Goal: Information Seeking & Learning: Learn about a topic

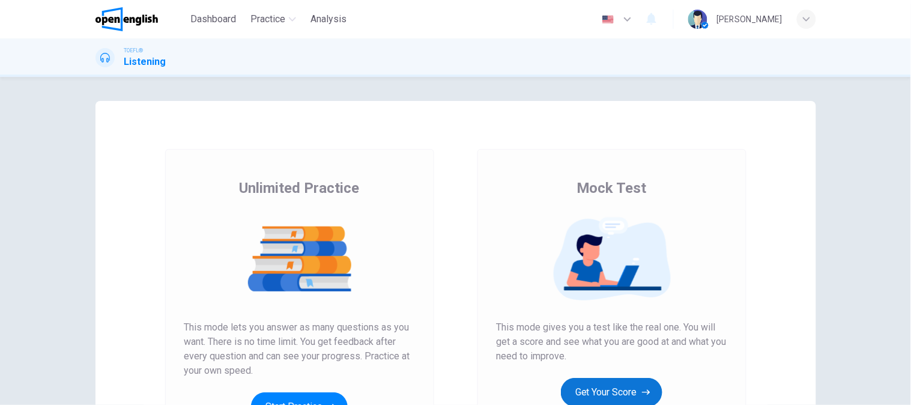
click at [635, 393] on button "Get Your Score" at bounding box center [611, 392] width 101 height 29
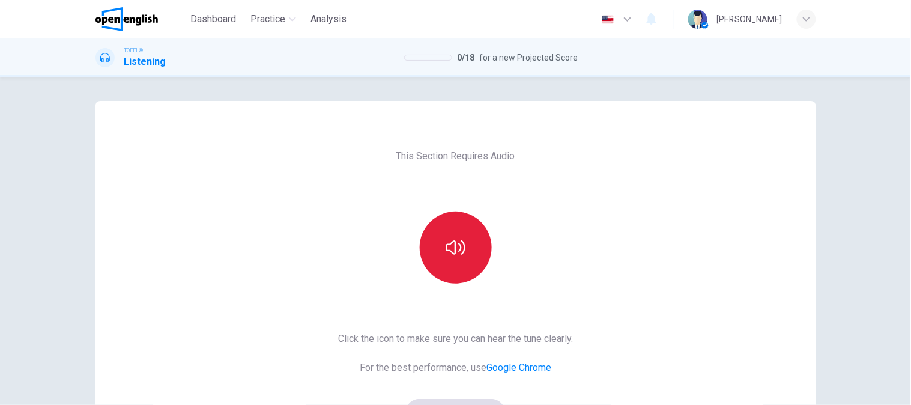
click at [439, 214] on button "button" at bounding box center [456, 247] width 72 height 72
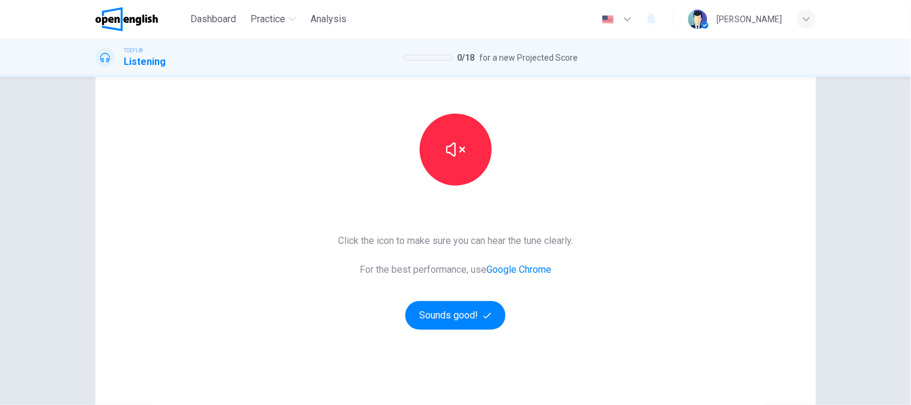
scroll to position [175, 0]
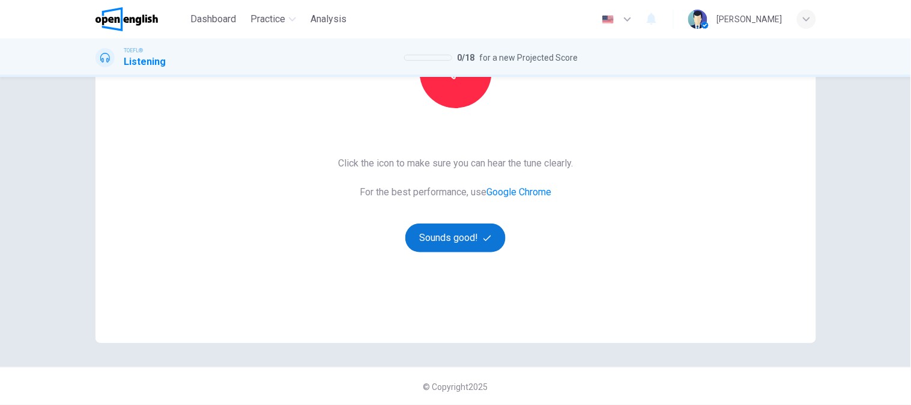
click at [456, 244] on button "Sounds good!" at bounding box center [455, 237] width 101 height 29
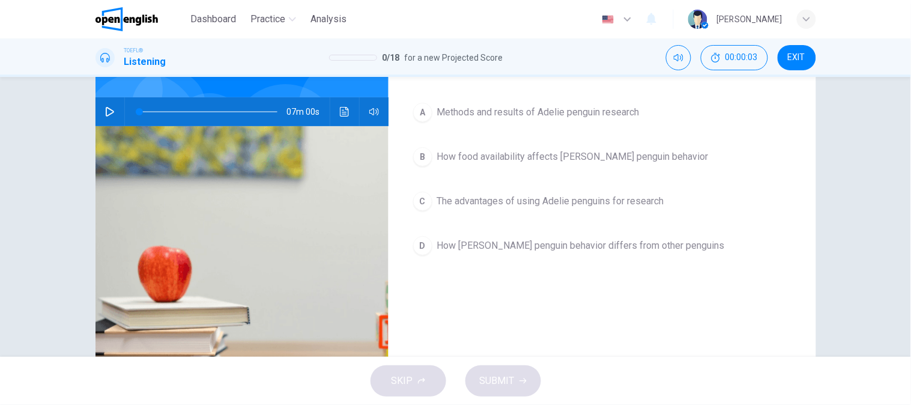
scroll to position [0, 0]
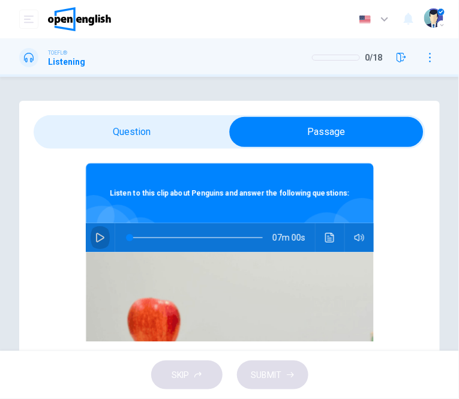
click at [95, 234] on icon "button" at bounding box center [100, 238] width 10 height 10
drag, startPoint x: 130, startPoint y: 239, endPoint x: 112, endPoint y: 241, distance: 17.5
click at [126, 240] on span at bounding box center [129, 237] width 7 height 7
drag, startPoint x: 93, startPoint y: 240, endPoint x: 310, endPoint y: 161, distance: 231.3
click at [95, 240] on icon "button" at bounding box center [100, 238] width 10 height 10
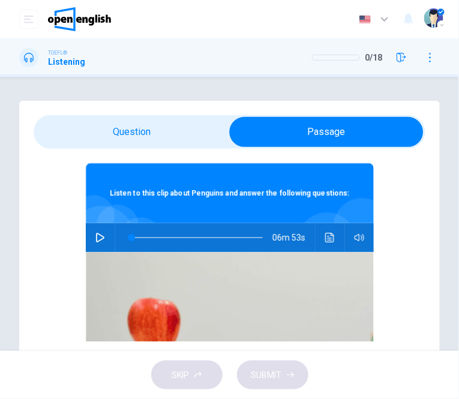
click at [96, 235] on icon "button" at bounding box center [100, 238] width 10 height 10
click at [97, 235] on icon "button" at bounding box center [100, 237] width 7 height 7
click at [103, 235] on div "06m 51s" at bounding box center [230, 237] width 288 height 29
click at [97, 236] on icon "button" at bounding box center [100, 238] width 10 height 10
click at [130, 240] on span at bounding box center [133, 237] width 7 height 7
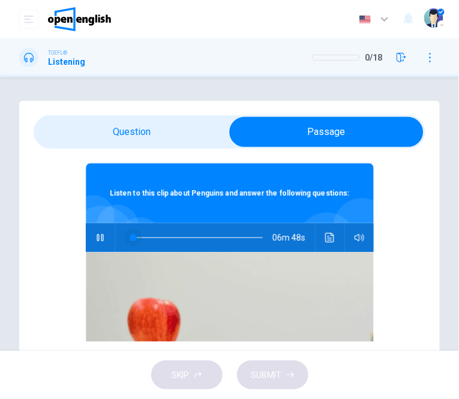
drag, startPoint x: 95, startPoint y: 230, endPoint x: 125, endPoint y: 226, distance: 30.2
click at [95, 230] on button "button" at bounding box center [100, 237] width 19 height 29
click at [95, 236] on icon "button" at bounding box center [100, 238] width 10 height 10
click at [97, 236] on icon "button" at bounding box center [100, 237] width 7 height 7
click at [91, 234] on button "button" at bounding box center [100, 237] width 19 height 29
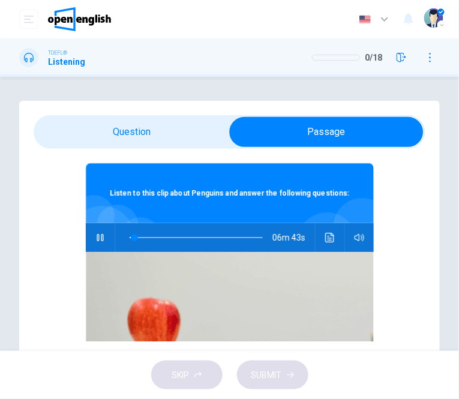
drag, startPoint x: 92, startPoint y: 234, endPoint x: 443, endPoint y: 163, distance: 358.4
click at [93, 231] on button "button" at bounding box center [100, 237] width 19 height 29
click at [95, 242] on icon "button" at bounding box center [100, 238] width 10 height 10
click at [95, 236] on icon "button" at bounding box center [100, 238] width 10 height 10
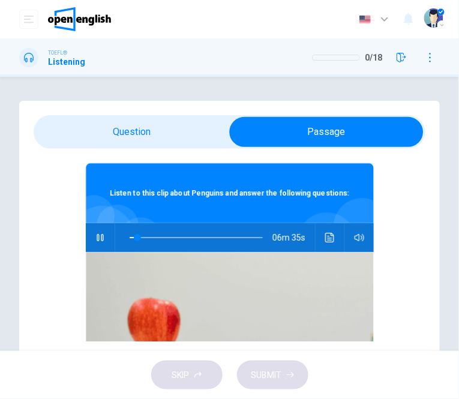
click at [95, 236] on icon "button" at bounding box center [100, 238] width 10 height 10
click at [131, 238] on span at bounding box center [134, 237] width 7 height 7
click at [97, 237] on icon "button" at bounding box center [100, 238] width 10 height 10
click at [97, 245] on button "button" at bounding box center [100, 237] width 19 height 29
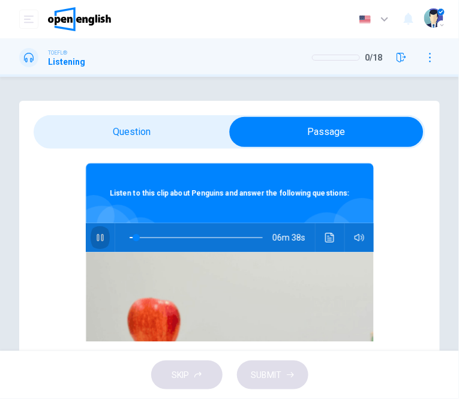
click at [97, 245] on button "button" at bounding box center [100, 237] width 19 height 29
click at [86, 244] on div "06m 38s" at bounding box center [230, 237] width 288 height 29
click at [91, 244] on button "button" at bounding box center [100, 237] width 19 height 29
click at [133, 238] on span at bounding box center [136, 237] width 7 height 7
click at [95, 233] on icon "button" at bounding box center [100, 238] width 10 height 10
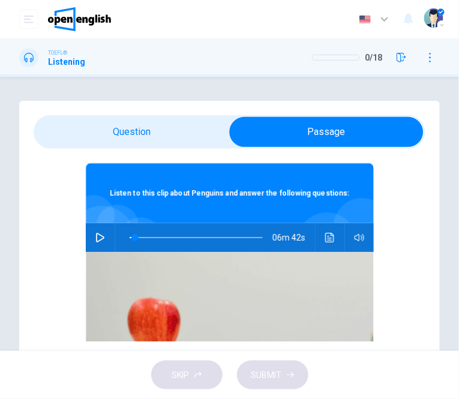
click at [321, 233] on button "Click to see the audio transcription" at bounding box center [330, 237] width 19 height 29
click at [91, 240] on button "button" at bounding box center [100, 237] width 19 height 29
click at [95, 234] on icon "button" at bounding box center [100, 238] width 10 height 10
click at [91, 240] on button "button" at bounding box center [100, 237] width 19 height 29
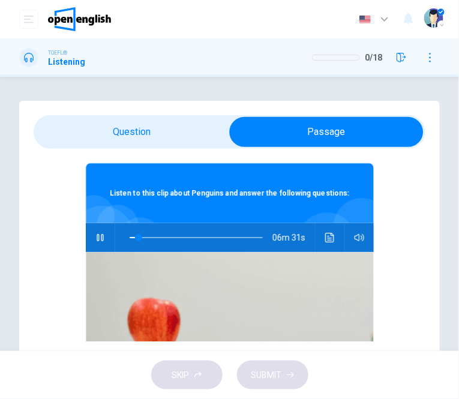
click at [91, 240] on button "button" at bounding box center [100, 237] width 19 height 29
click at [135, 238] on span at bounding box center [138, 237] width 7 height 7
click at [97, 242] on icon "button" at bounding box center [100, 238] width 10 height 10
click at [97, 241] on icon "button" at bounding box center [100, 238] width 10 height 10
click at [133, 238] on span at bounding box center [136, 237] width 7 height 7
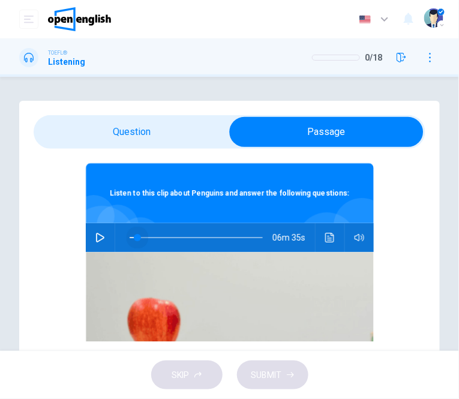
click at [134, 238] on span at bounding box center [137, 237] width 7 height 7
click at [95, 236] on icon "button" at bounding box center [100, 238] width 10 height 10
click at [96, 235] on icon "button" at bounding box center [100, 238] width 8 height 10
type input "*"
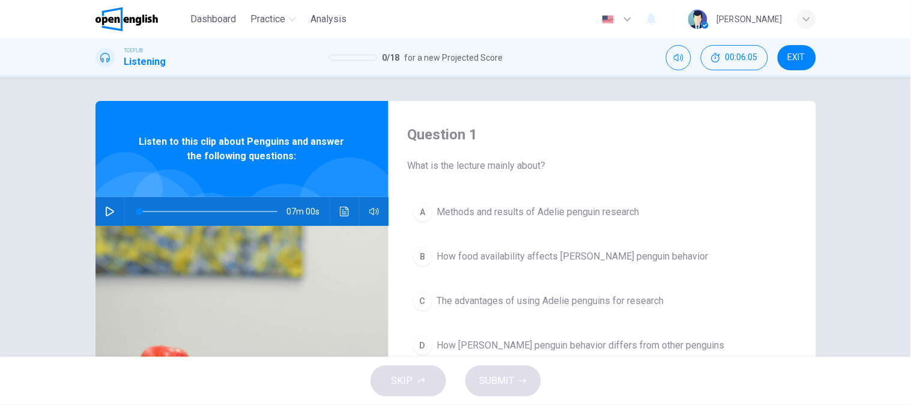
click at [105, 214] on icon "button" at bounding box center [110, 212] width 10 height 10
click at [623, 201] on button "A Methods and results of Adelie penguin research" at bounding box center [602, 212] width 389 height 30
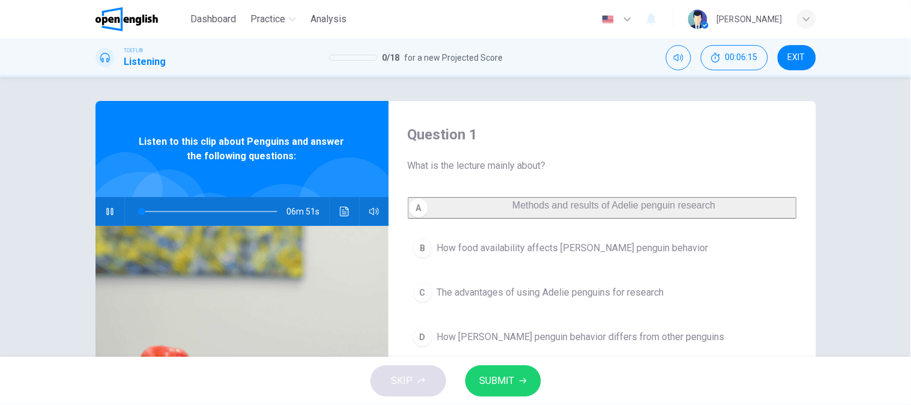
scroll to position [67, 0]
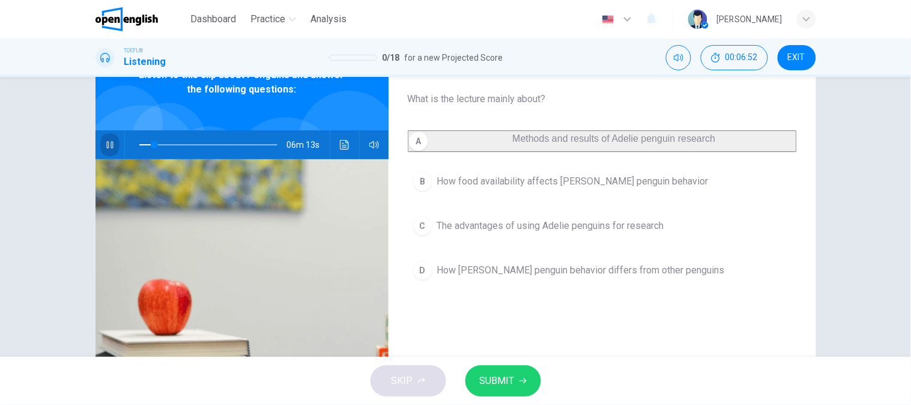
click at [105, 146] on icon "button" at bounding box center [110, 145] width 10 height 10
click at [502, 379] on span "SUBMIT" at bounding box center [497, 380] width 35 height 17
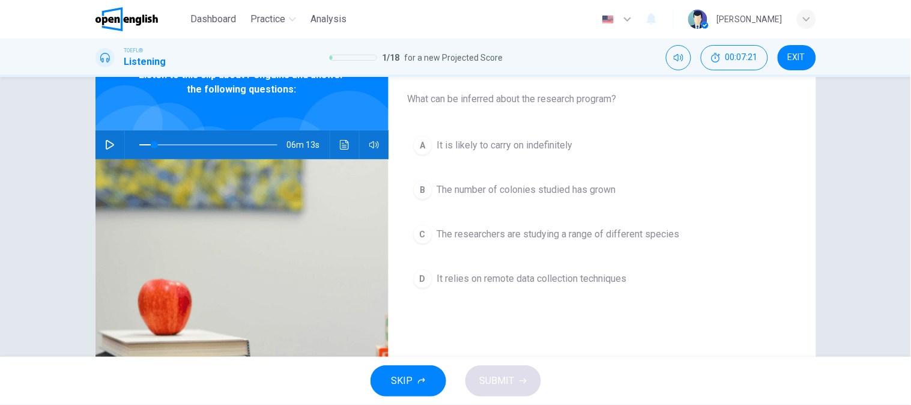
click at [106, 145] on icon "button" at bounding box center [110, 145] width 10 height 10
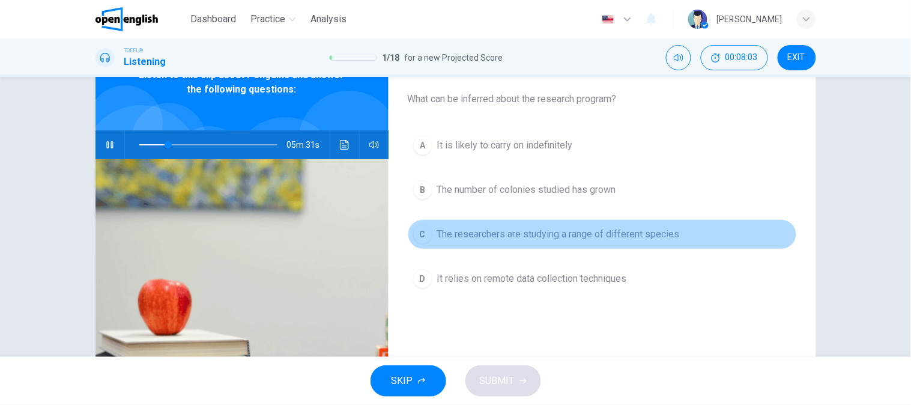
click at [611, 243] on button "C The researchers are studying a range of different species" at bounding box center [602, 234] width 389 height 30
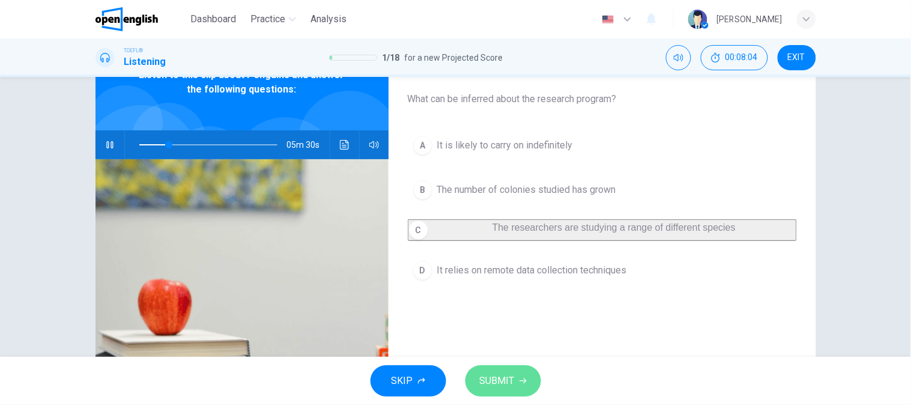
click at [531, 381] on button "SUBMIT" at bounding box center [503, 380] width 76 height 31
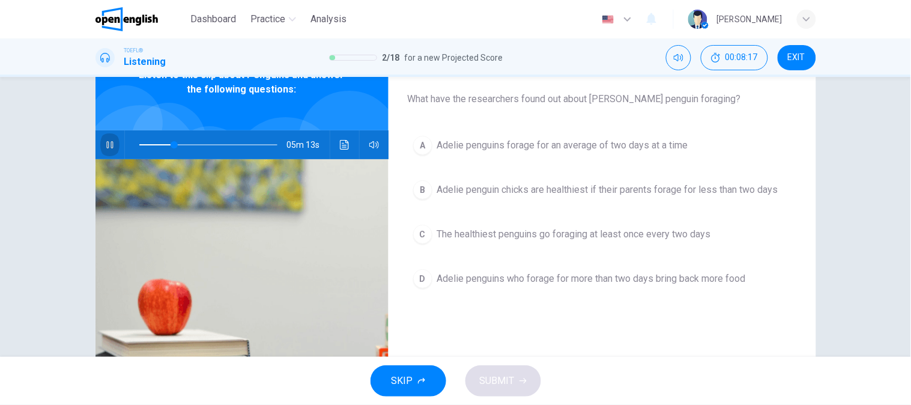
click at [111, 142] on button "button" at bounding box center [109, 144] width 19 height 29
click at [95, 149] on div "05m 13s" at bounding box center [241, 144] width 293 height 29
click at [100, 152] on button "button" at bounding box center [109, 144] width 19 height 29
click at [341, 145] on icon "Click to see the audio transcription" at bounding box center [344, 145] width 9 height 10
type input "*"
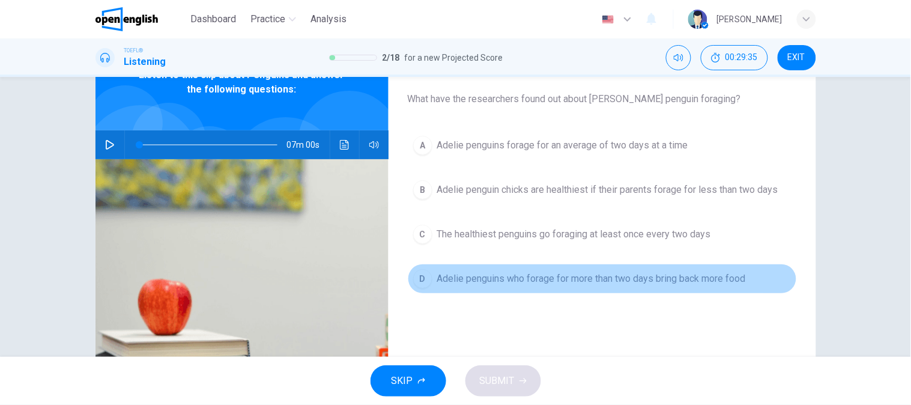
click at [498, 286] on button "D Adelie penguins who forage for more than two days bring back more food" at bounding box center [602, 279] width 389 height 30
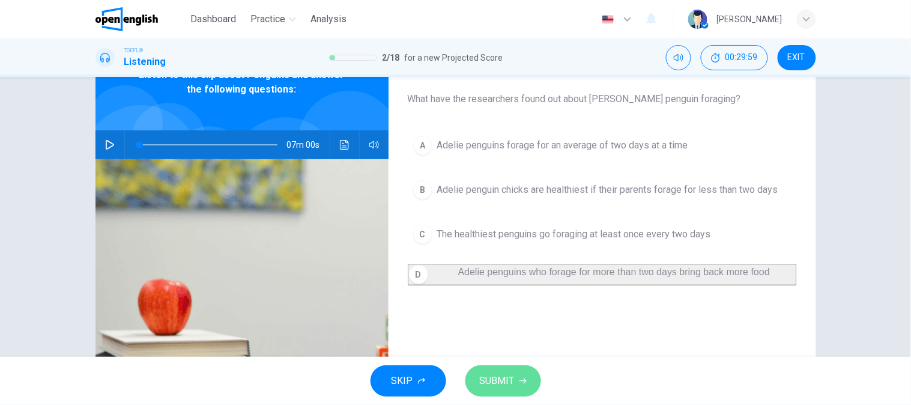
click at [503, 373] on span "SUBMIT" at bounding box center [497, 380] width 35 height 17
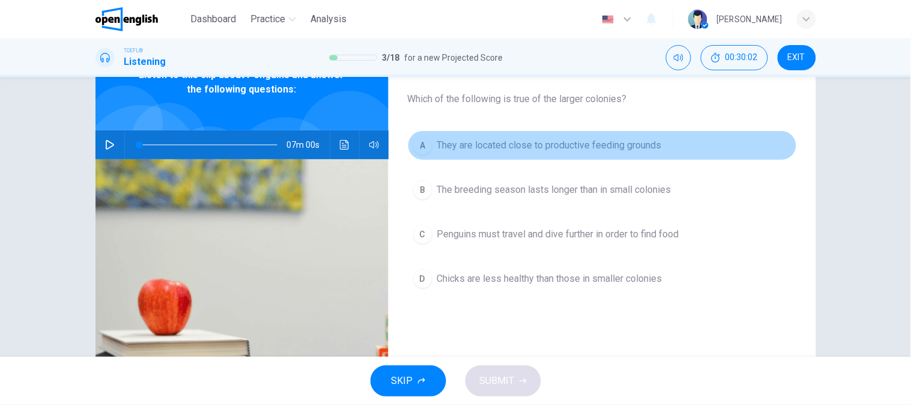
drag, startPoint x: 473, startPoint y: 138, endPoint x: 542, endPoint y: 139, distance: 69.1
click at [542, 139] on span "They are located close to productive feeding grounds" at bounding box center [549, 145] width 225 height 14
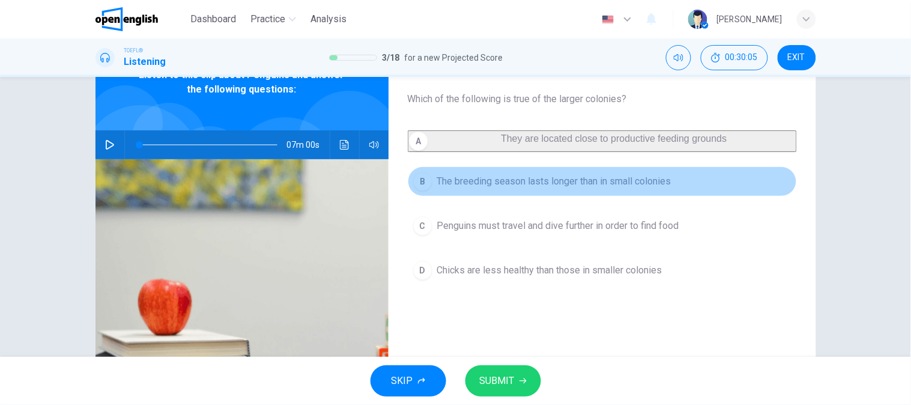
click at [497, 189] on span "The breeding season lasts longer than in small colonies" at bounding box center [554, 181] width 234 height 14
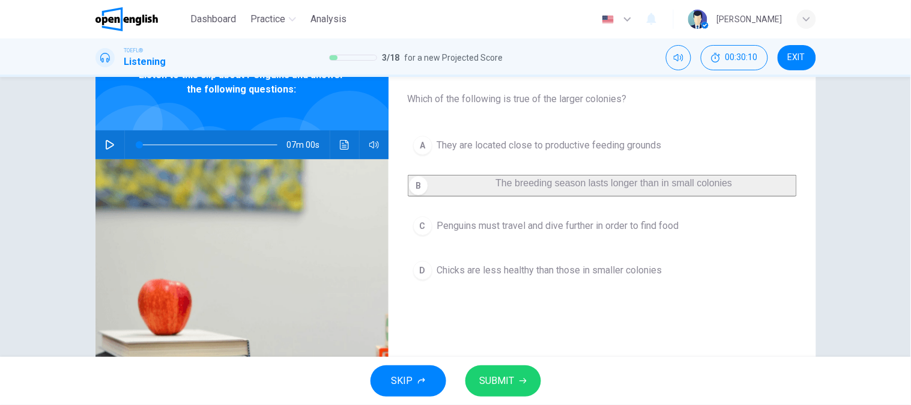
click at [459, 233] on span "Penguins must travel and dive further in order to find food" at bounding box center [558, 226] width 242 height 14
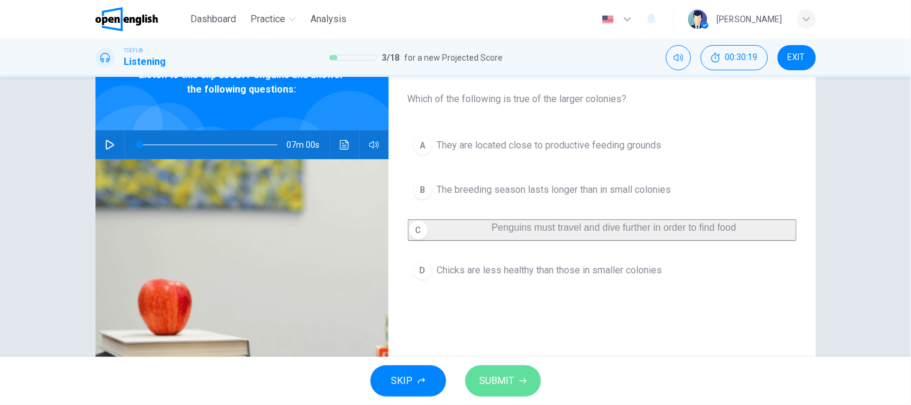
click at [521, 388] on button "SUBMIT" at bounding box center [503, 380] width 76 height 31
